Goal: Check status: Check status

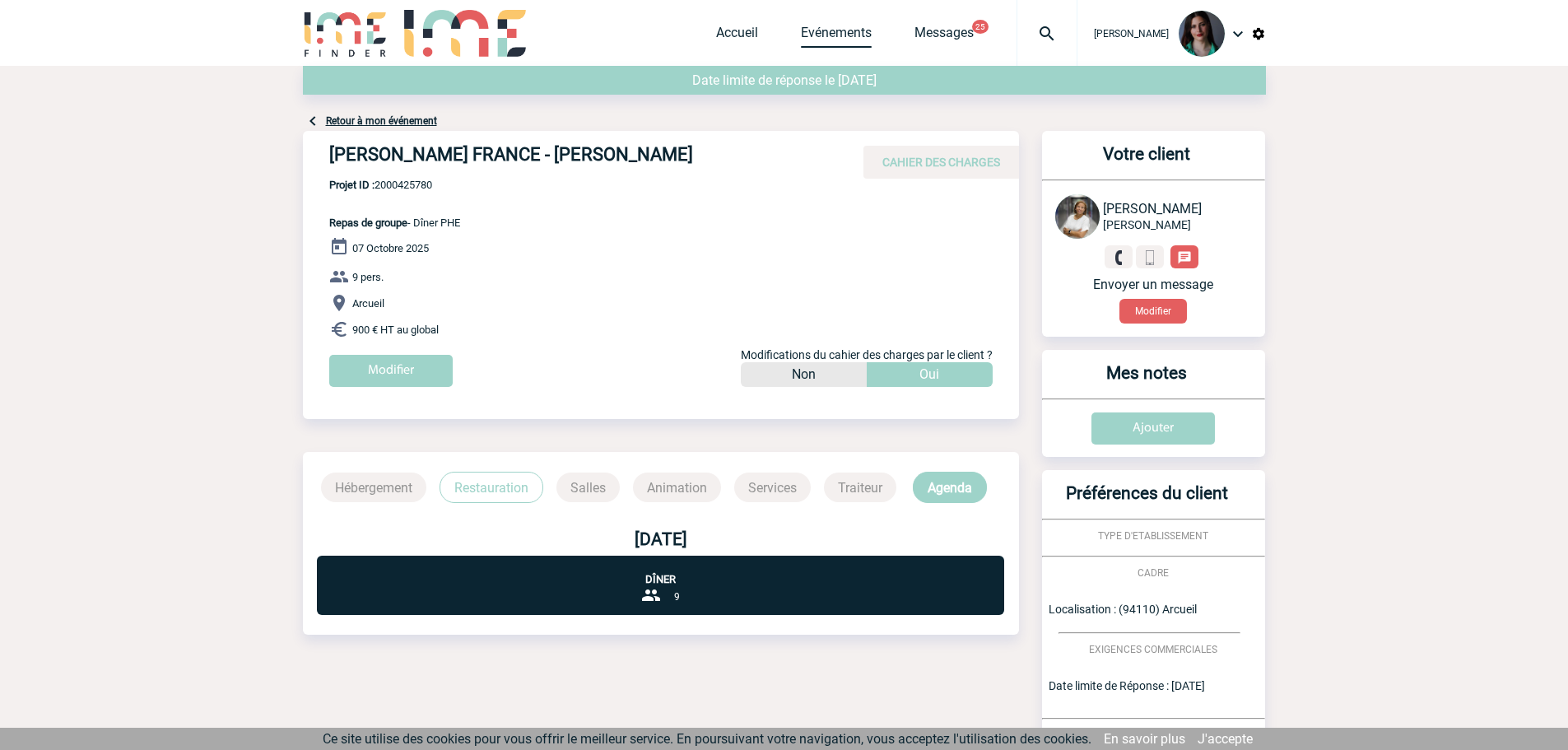
drag, startPoint x: 0, startPoint y: 0, endPoint x: 850, endPoint y: 31, distance: 850.6
click at [850, 31] on link "Evénements" at bounding box center [836, 36] width 71 height 23
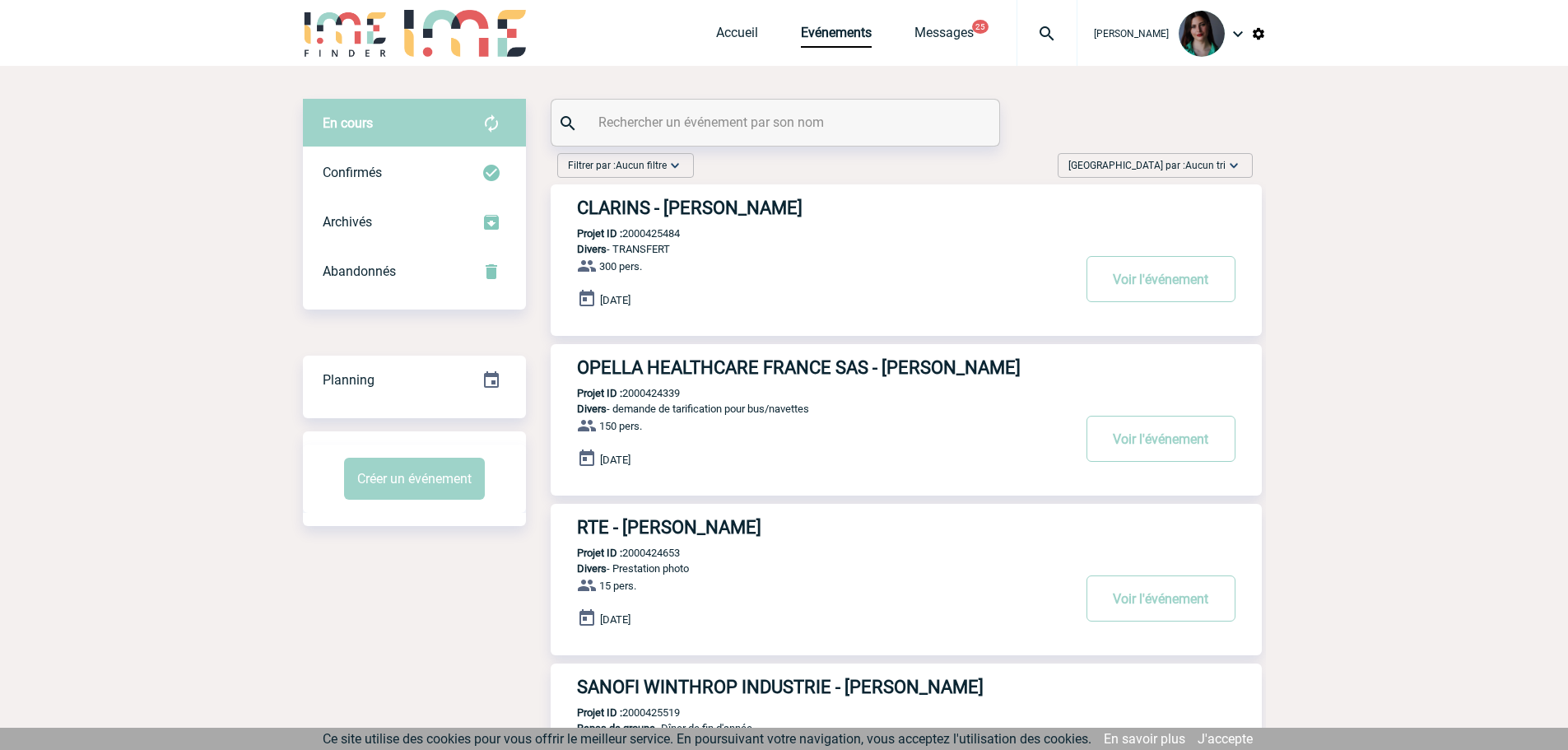
click at [791, 125] on input "text" at bounding box center [777, 122] width 366 height 24
paste input "2000418593"
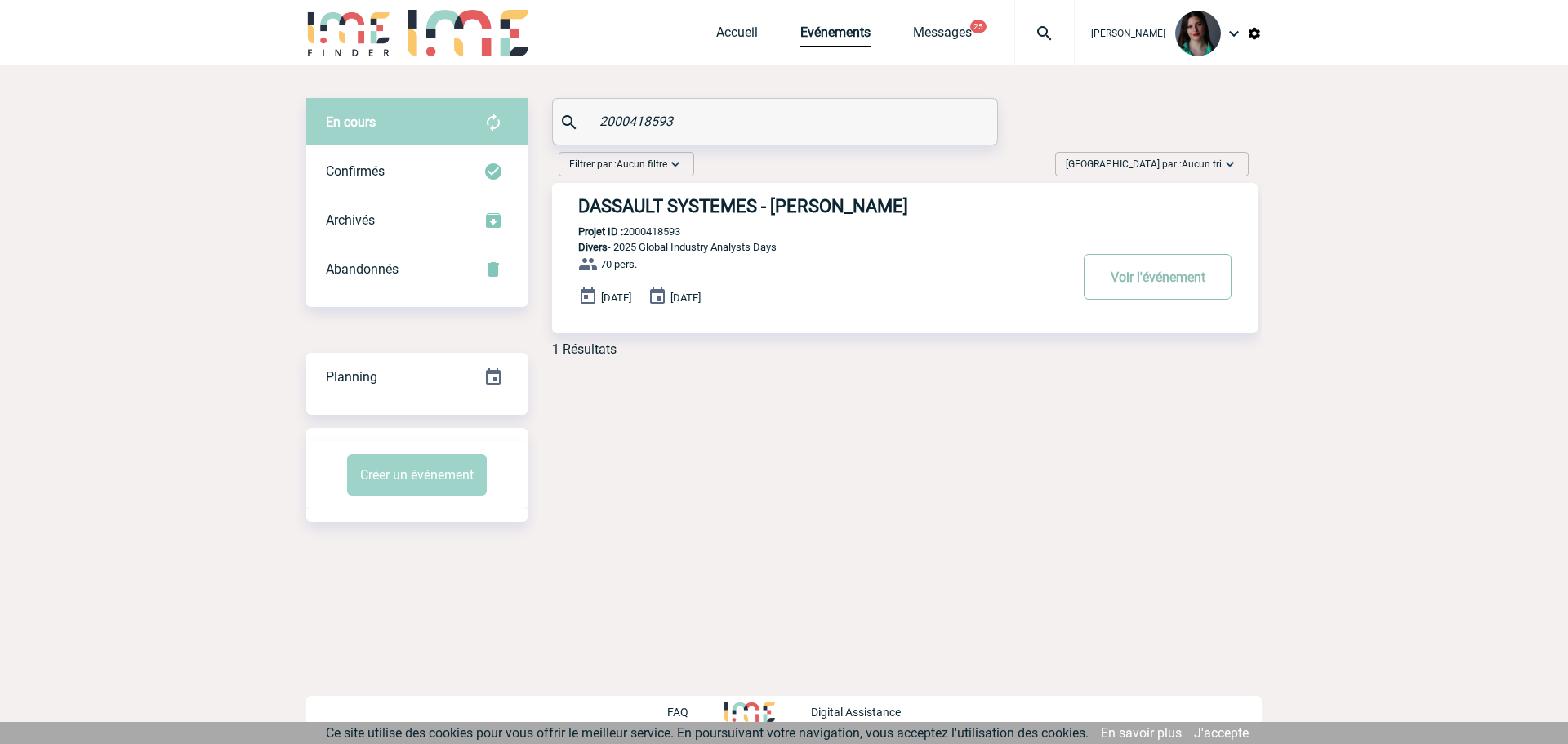
type input "2000418593"
click at [1160, 280] on button "Voir l'événement" at bounding box center [1157, 276] width 148 height 45
